Goal: Information Seeking & Learning: Learn about a topic

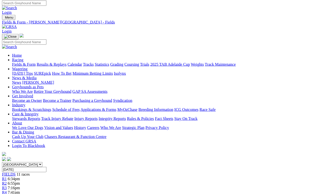
scroll to position [2, 0]
click at [82, 62] on link "Calendar" at bounding box center [75, 64] width 15 height 4
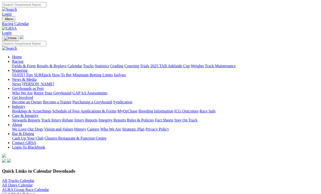
scroll to position [2, 0]
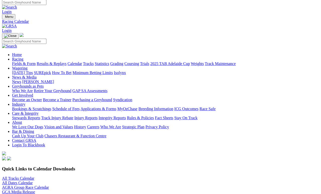
click at [34, 176] on link "All Tracks Calendar" at bounding box center [18, 178] width 32 height 4
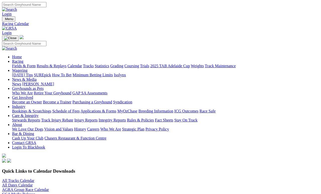
scroll to position [10, 0]
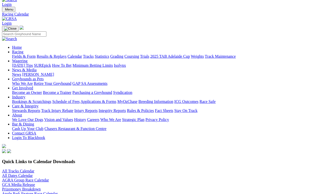
click at [20, 54] on link "Fields & Form" at bounding box center [24, 56] width 24 height 4
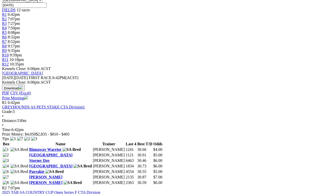
scroll to position [166, 0]
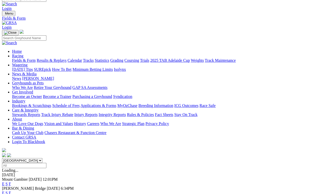
scroll to position [6, 0]
click at [11, 179] on link "F" at bounding box center [10, 193] width 2 height 4
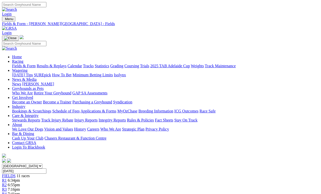
click at [60, 64] on link "Results & Replays" at bounding box center [52, 66] width 30 height 4
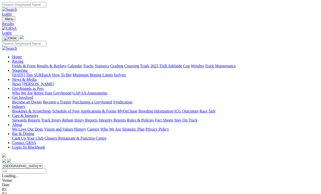
scroll to position [2, 0]
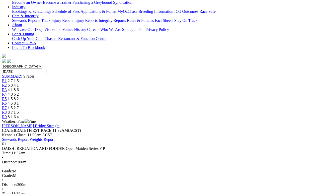
scroll to position [101, 0]
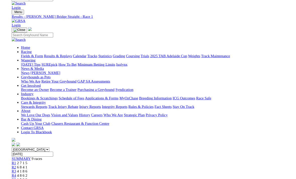
scroll to position [108, 0]
